Goal: Task Accomplishment & Management: Use online tool/utility

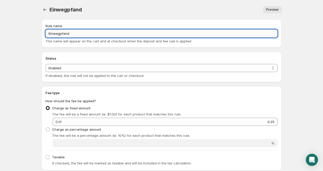
click at [48, 33] on input "Einwegpfand" at bounding box center [162, 33] width 232 height 8
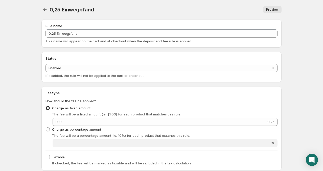
click at [273, 8] on span "Preview" at bounding box center [272, 10] width 12 height 4
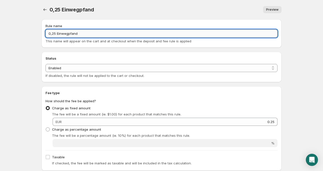
click at [54, 34] on input "0,25 Einwegpfand" at bounding box center [162, 33] width 232 height 8
click at [55, 33] on input "0,25 Einwegpfand" at bounding box center [162, 33] width 232 height 8
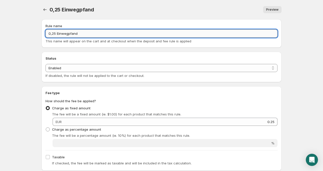
click at [55, 34] on input "0,25 Einwegpfand" at bounding box center [162, 33] width 232 height 8
drag, startPoint x: 55, startPoint y: 34, endPoint x: 207, endPoint y: -24, distance: 162.1
click at [207, 0] on html "Home Help 0,25€ Einwegpfand. This page is ready 0,25€ Einwegpfand Preview More …" at bounding box center [161, 85] width 323 height 171
type input "0,25€ Einwegpfand"
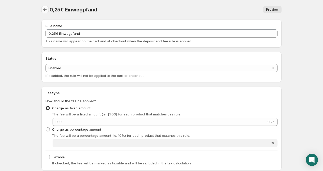
click at [46, 12] on icon "Settings" at bounding box center [45, 9] width 5 height 5
